Goal: Navigation & Orientation: Locate item on page

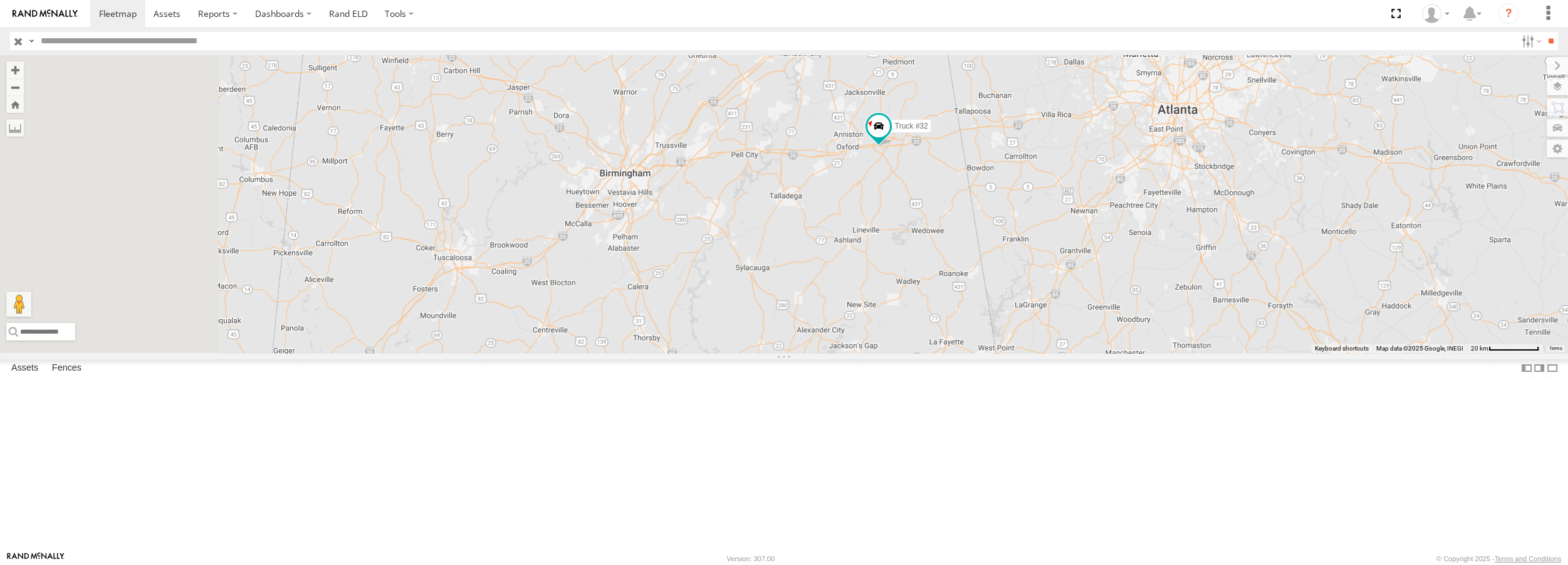
drag, startPoint x: 524, startPoint y: 139, endPoint x: 1006, endPoint y: 275, distance: 500.8
click at [1006, 275] on div "Truck #30 Truck #32" at bounding box center [784, 203] width 1568 height 298
click at [890, 137] on span at bounding box center [878, 126] width 22 height 22
click at [890, 132] on label at bounding box center [878, 127] width 25 height 9
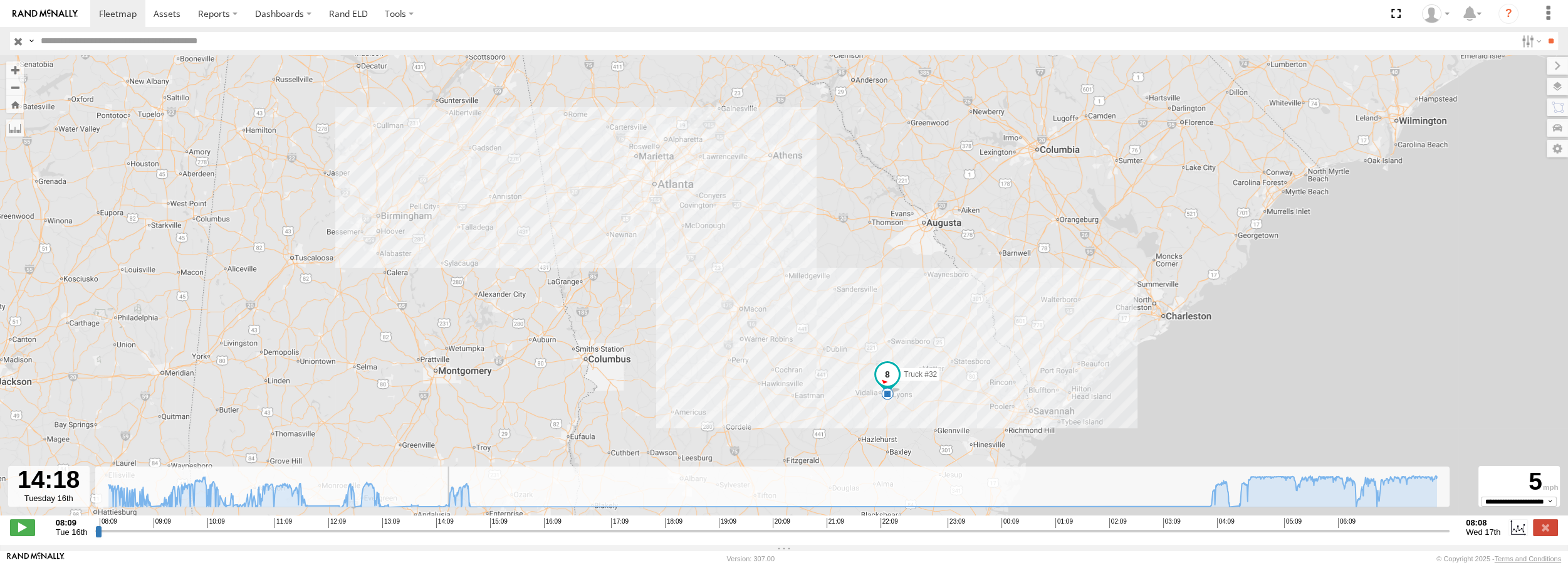
drag, startPoint x: 99, startPoint y: 538, endPoint x: 443, endPoint y: 532, distance: 344.1
click at [443, 532] on input "range" at bounding box center [772, 531] width 1355 height 12
drag, startPoint x: 446, startPoint y: 536, endPoint x: 469, endPoint y: 535, distance: 23.0
click at [469, 535] on input "range" at bounding box center [772, 531] width 1355 height 12
drag, startPoint x: 470, startPoint y: 538, endPoint x: 470, endPoint y: 549, distance: 11.0
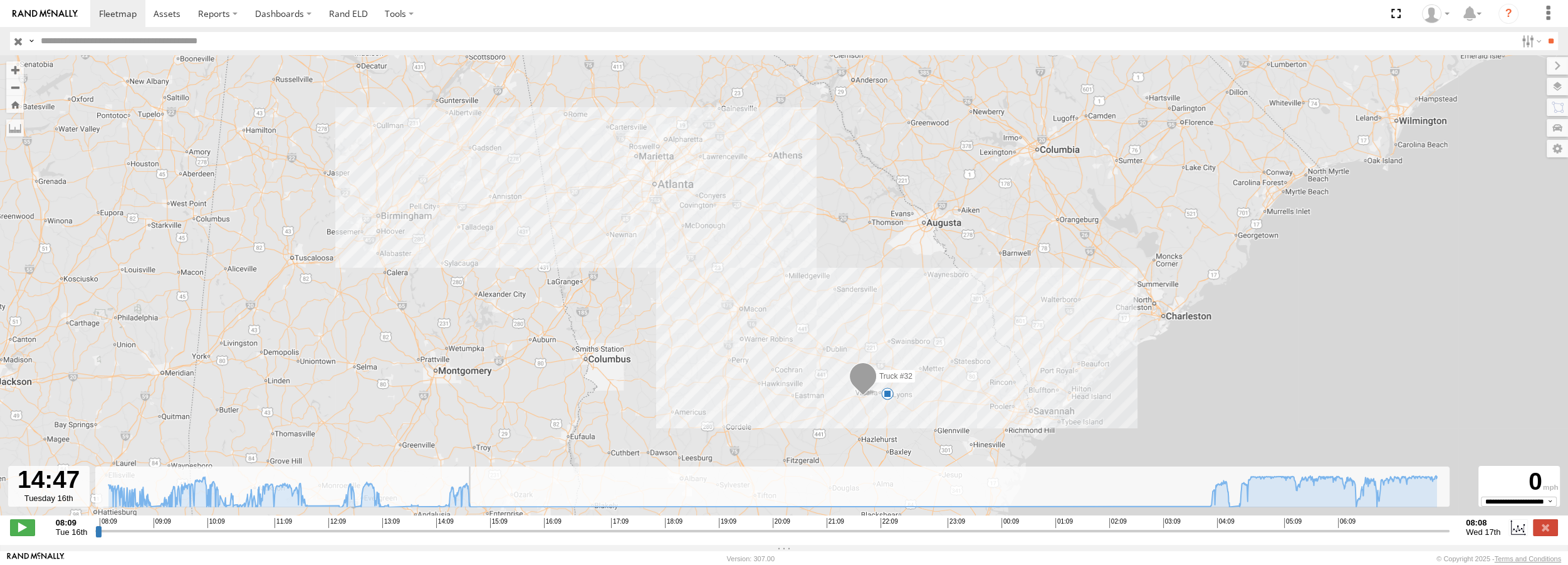
type input "**********"
click at [470, 537] on input "range" at bounding box center [772, 531] width 1355 height 12
click at [1211, 510] on icon at bounding box center [1211, 506] width 10 height 10
click at [1213, 507] on icon at bounding box center [773, 490] width 1341 height 32
click at [1212, 510] on icon at bounding box center [1212, 505] width 10 height 10
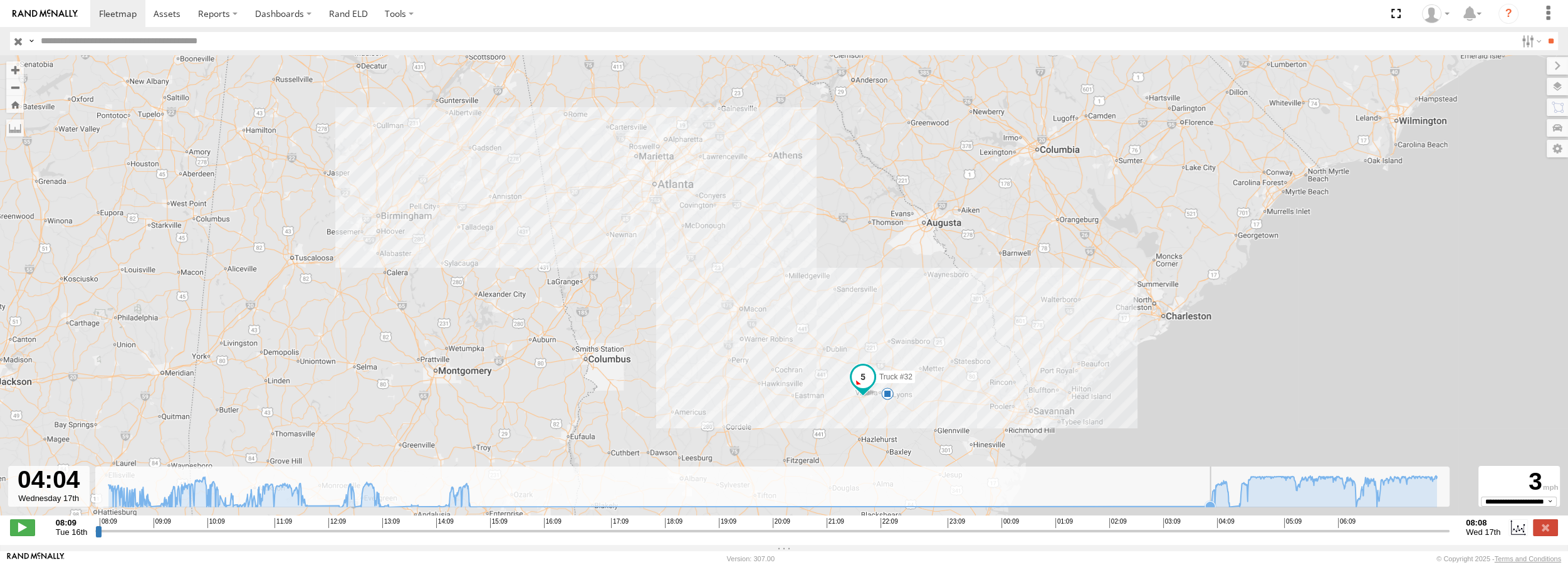
click at [1210, 511] on icon at bounding box center [1210, 506] width 10 height 10
click at [1208, 510] on icon at bounding box center [1210, 506] width 10 height 10
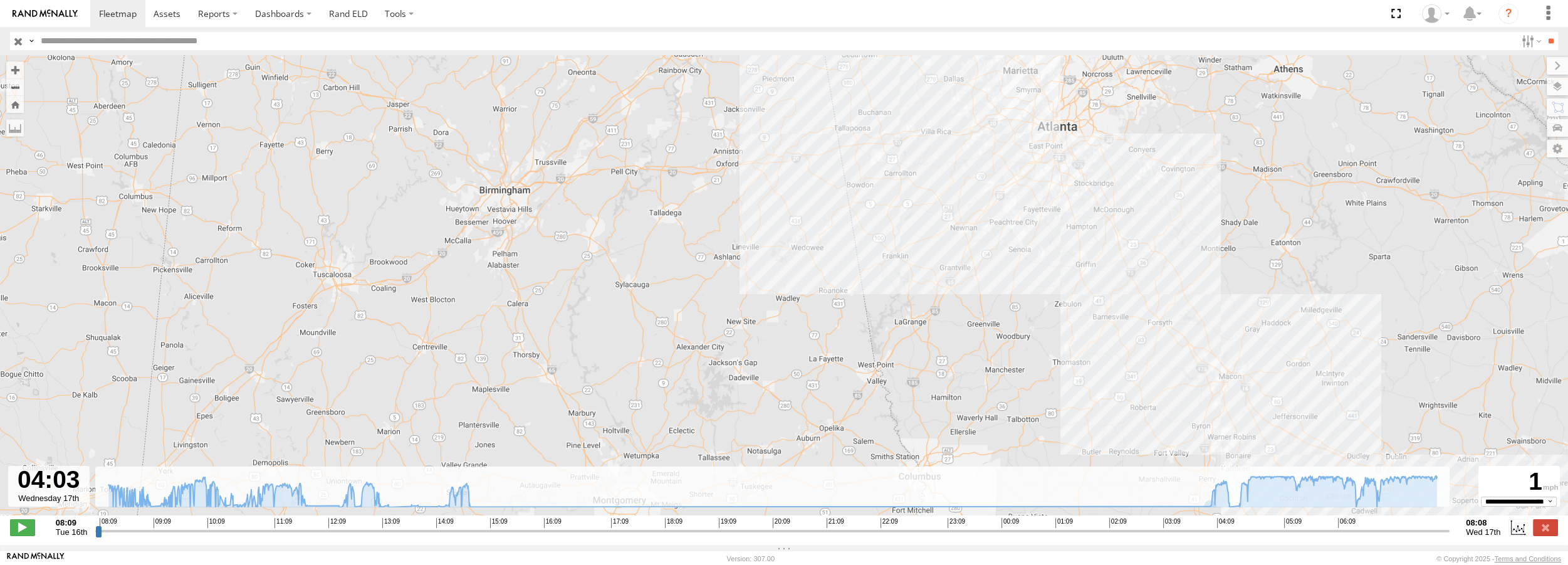
drag, startPoint x: 445, startPoint y: 328, endPoint x: 580, endPoint y: 318, distance: 135.4
click at [580, 318] on div "Truck #32 13:12 Tue 13:24 Tue 13:45 Tue 13:45 Tue 14:41 Tue" at bounding box center [784, 292] width 1568 height 473
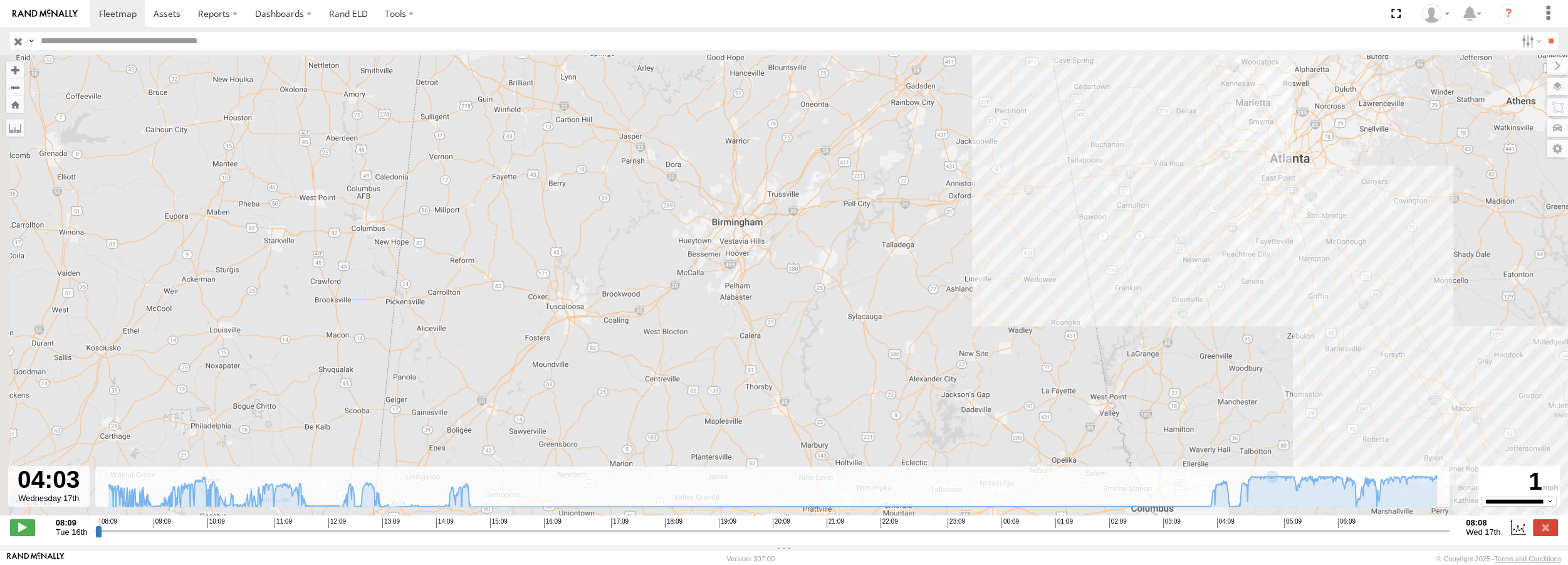
drag, startPoint x: 374, startPoint y: 294, endPoint x: 593, endPoint y: 329, distance: 221.8
click at [593, 329] on div "Truck #32 13:12 Tue 13:24 Tue 13:45 Tue 13:45 Tue 14:41 Tue" at bounding box center [784, 292] width 1568 height 473
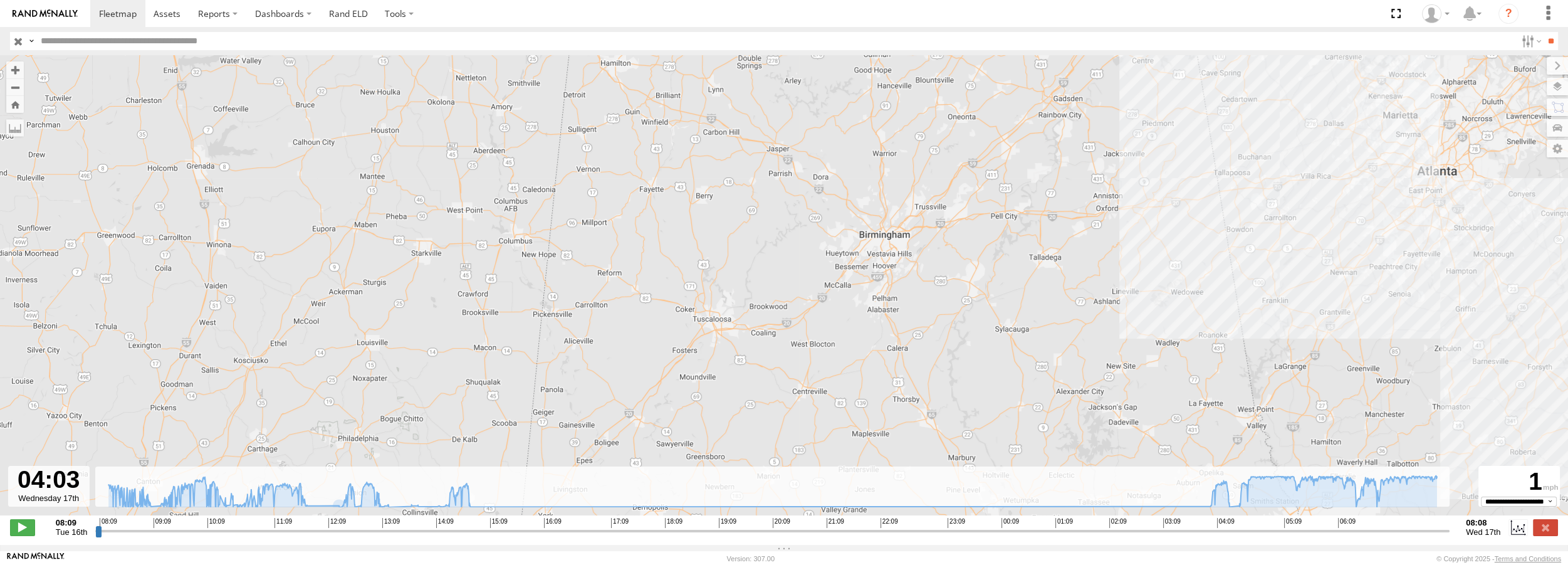
click at [17, 39] on input "button" at bounding box center [18, 40] width 16 height 18
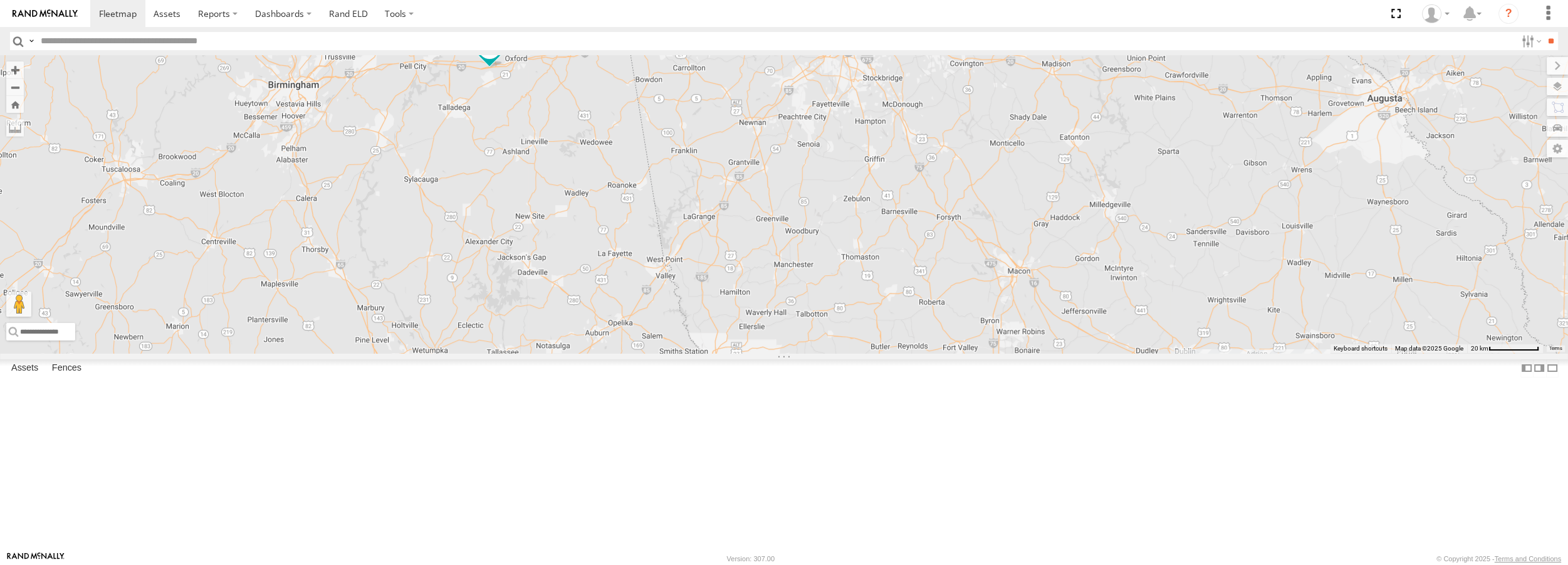
drag, startPoint x: 503, startPoint y: 173, endPoint x: 780, endPoint y: 319, distance: 313.1
click at [780, 319] on div "Truck #30 Truck #32" at bounding box center [784, 203] width 1568 height 298
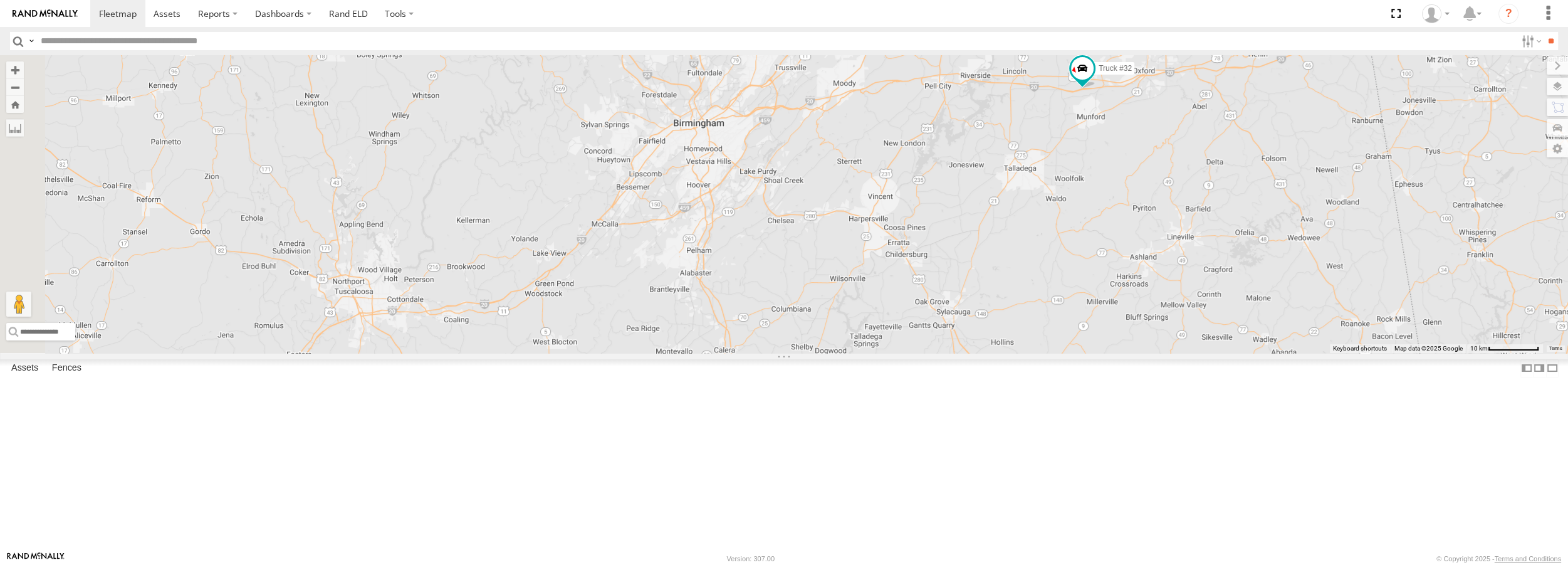
drag, startPoint x: 575, startPoint y: 330, endPoint x: 834, endPoint y: 284, distance: 263.1
click at [834, 284] on div "Truck #30 Truck #32" at bounding box center [784, 203] width 1568 height 298
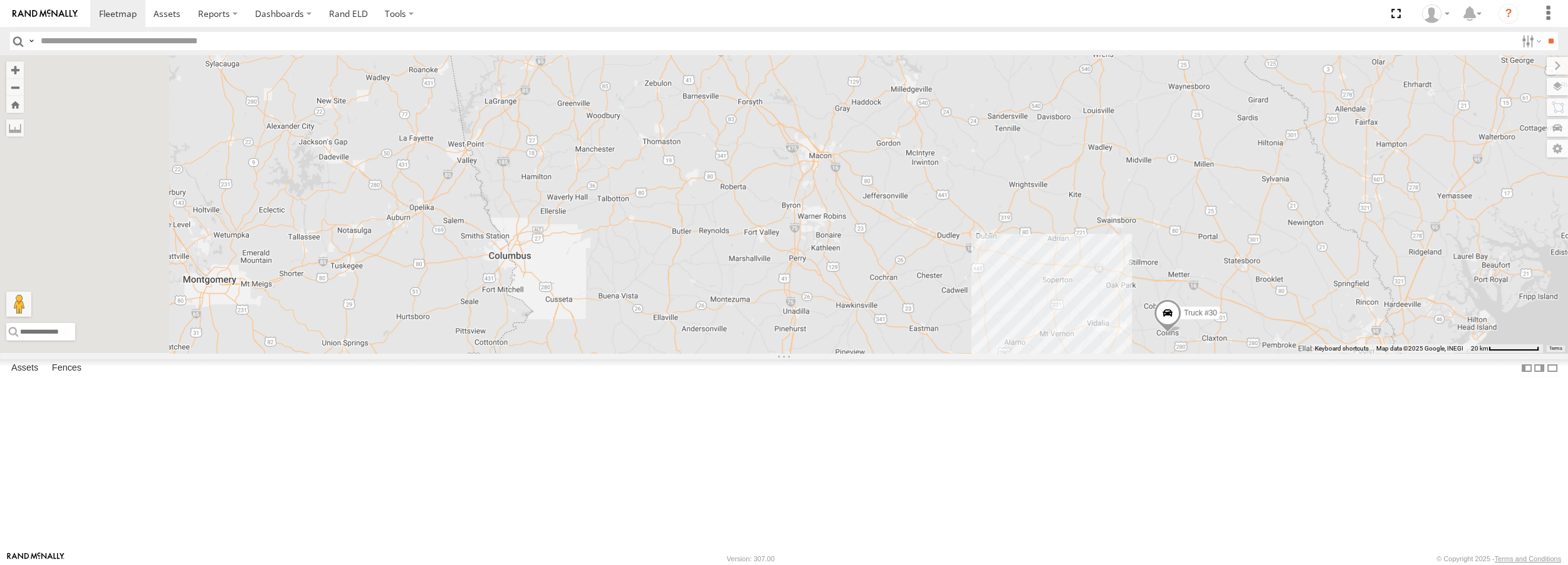
drag, startPoint x: 461, startPoint y: 394, endPoint x: 716, endPoint y: 403, distance: 255.2
click at [716, 352] on div "Truck #30" at bounding box center [784, 203] width 1568 height 298
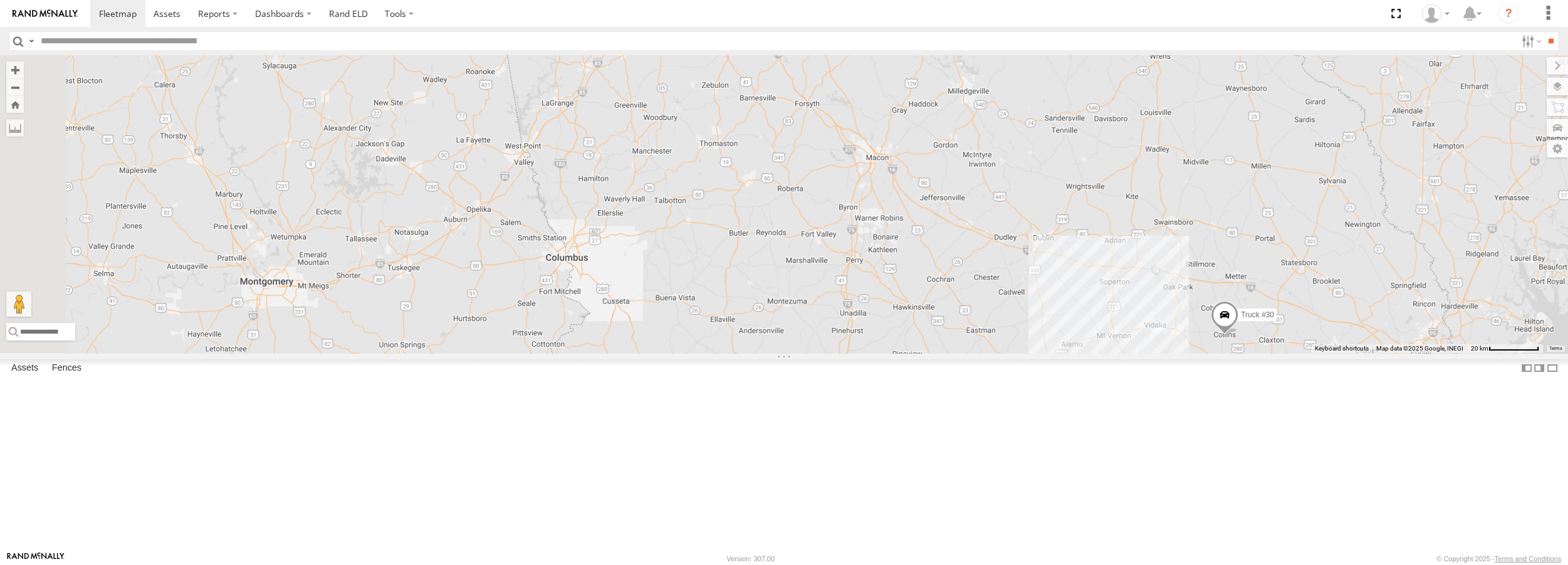
click at [0, 0] on div "All Assets" at bounding box center [0, 0] width 0 height 0
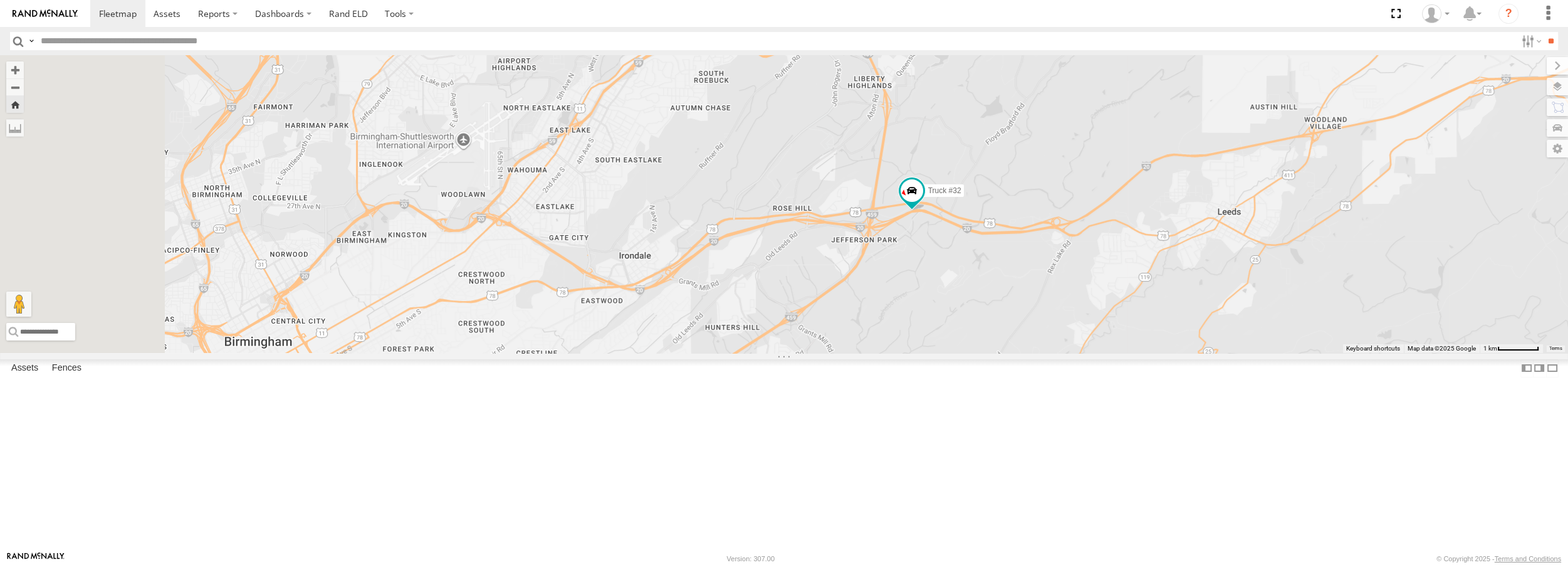
drag, startPoint x: 522, startPoint y: 464, endPoint x: 988, endPoint y: 400, distance: 470.4
click at [988, 352] on div "Truck #32" at bounding box center [784, 203] width 1568 height 298
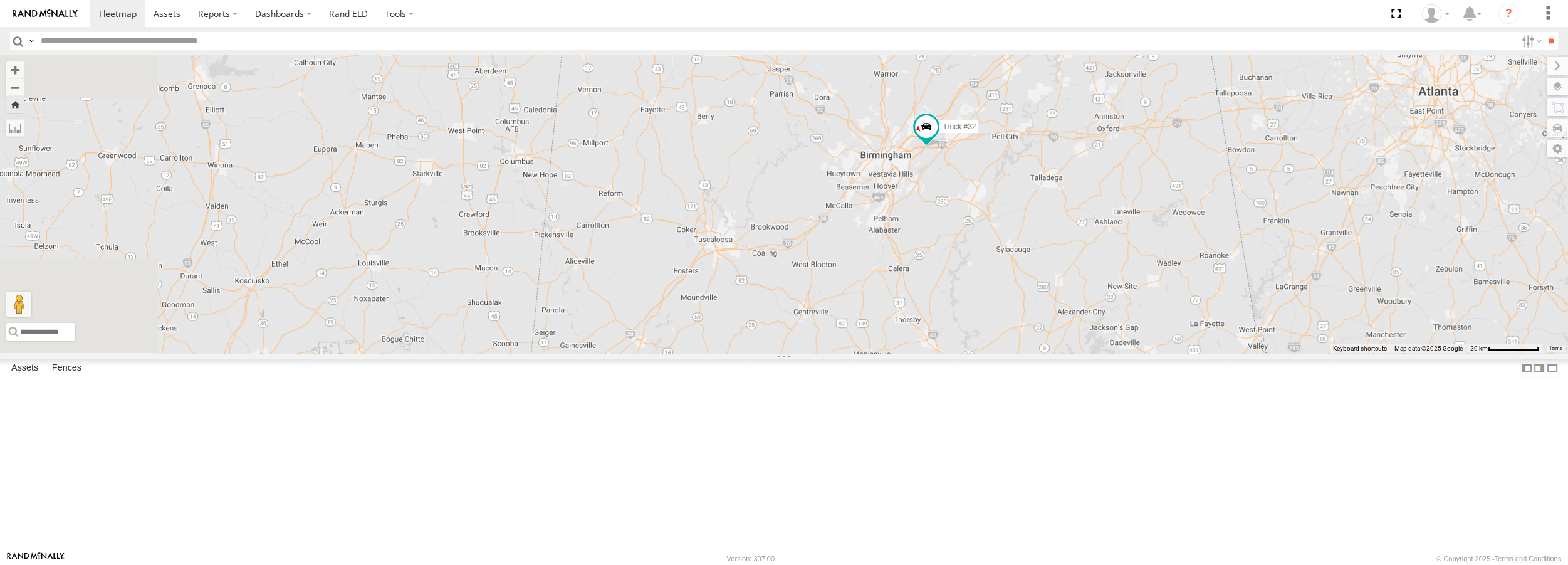
drag, startPoint x: 791, startPoint y: 473, endPoint x: 1033, endPoint y: 280, distance: 309.5
click at [1033, 280] on div "Truck #32" at bounding box center [784, 203] width 1568 height 298
